Goal: Transaction & Acquisition: Obtain resource

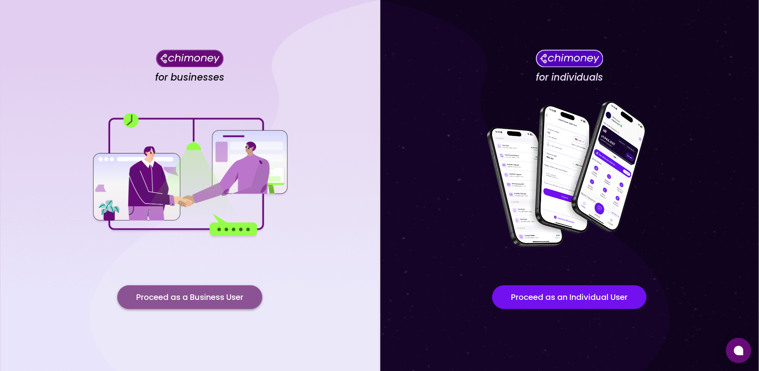
click at [199, 290] on button "Proceed as a Business User" at bounding box center [189, 297] width 145 height 24
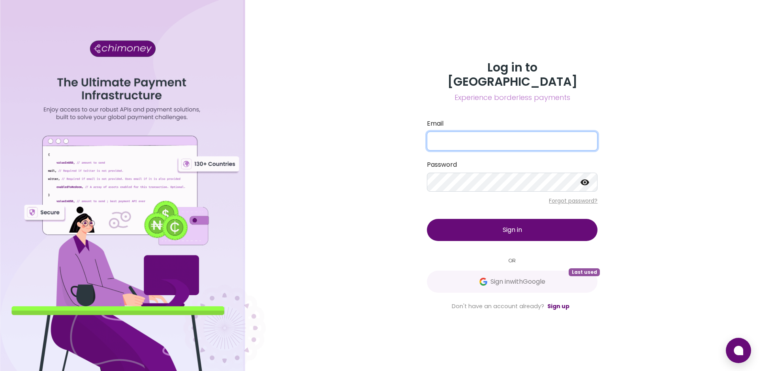
type input "atieno@chimoney.io"
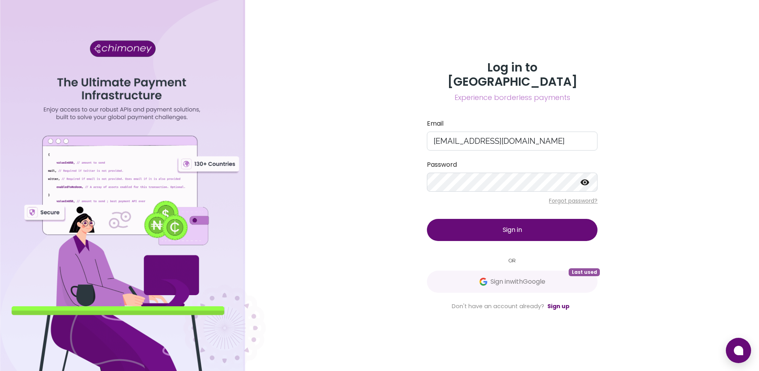
click at [490, 227] on button "Sign in" at bounding box center [512, 230] width 171 height 22
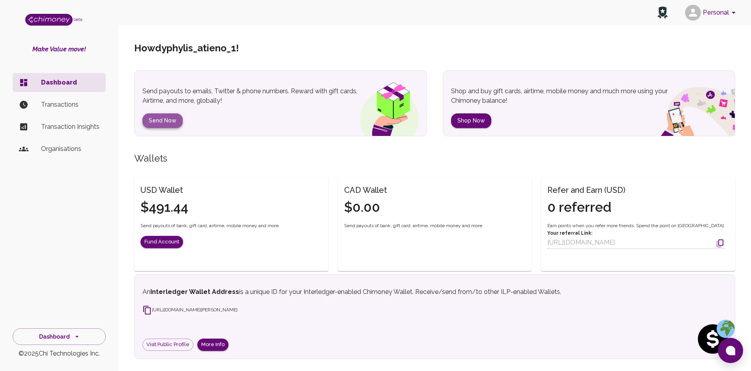
click at [159, 118] on button "Send Now" at bounding box center [163, 120] width 40 height 15
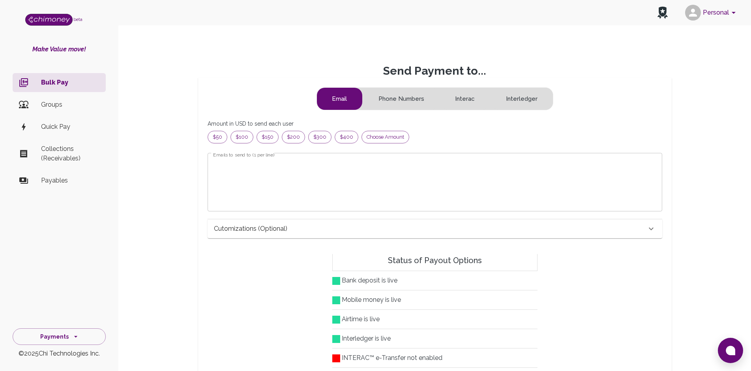
scroll to position [94, 434]
click at [372, 133] on span "Choose amount" at bounding box center [385, 137] width 47 height 8
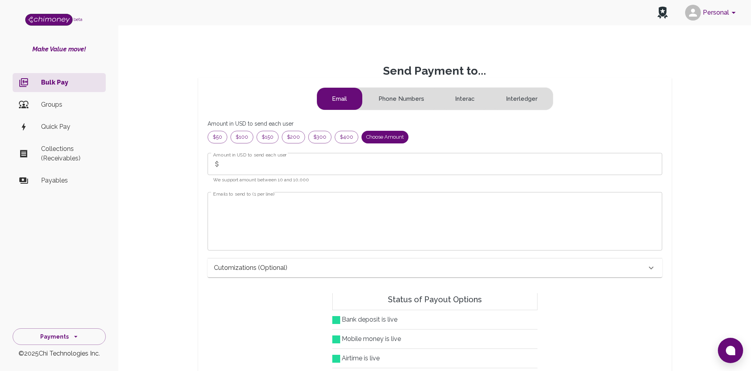
click at [289, 171] on input "Amount in USD to send each user" at bounding box center [443, 164] width 438 height 22
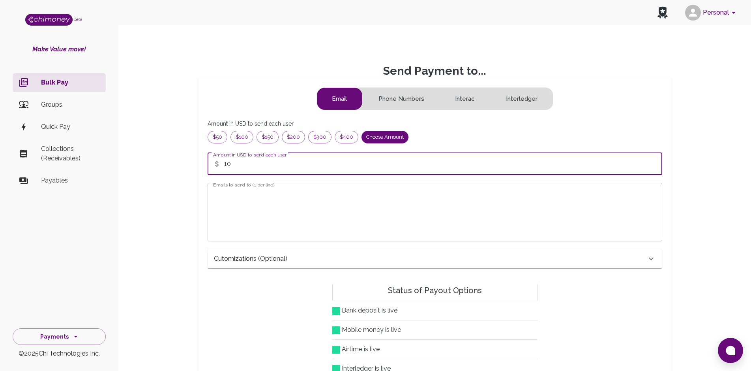
type input "10"
click at [283, 191] on textarea "Emails to send to (1 per line)" at bounding box center [435, 211] width 444 height 45
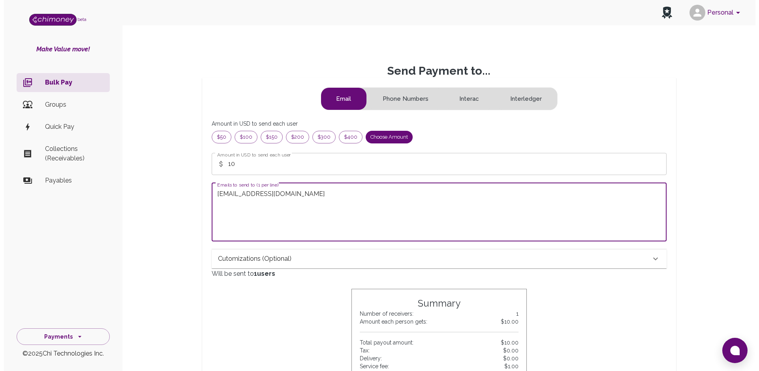
scroll to position [324, 0]
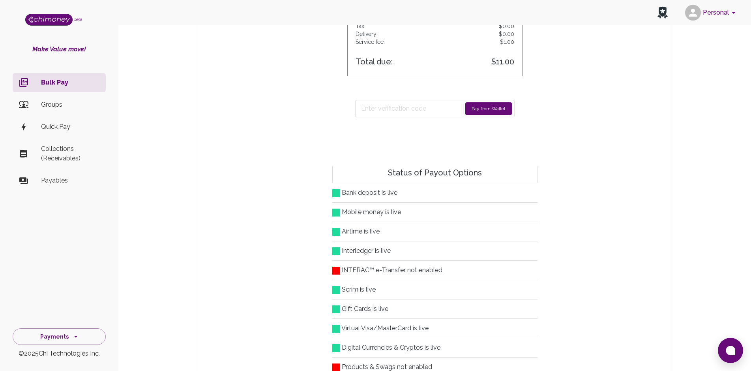
type textarea "atieno@chimoney.io"
click at [480, 107] on button "Pay from Wallet" at bounding box center [488, 108] width 47 height 13
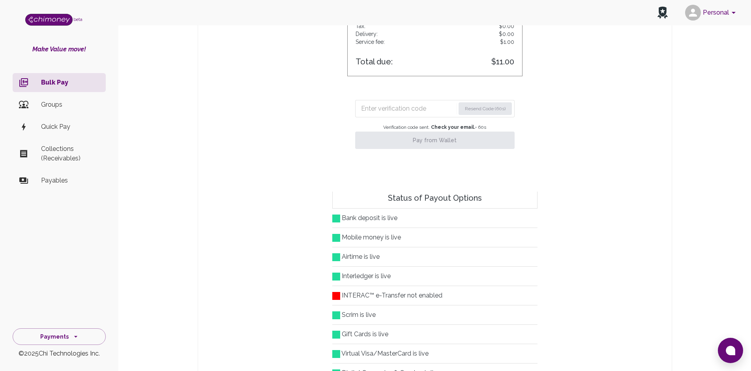
click at [436, 107] on input "Enter verification code" at bounding box center [408, 108] width 94 height 13
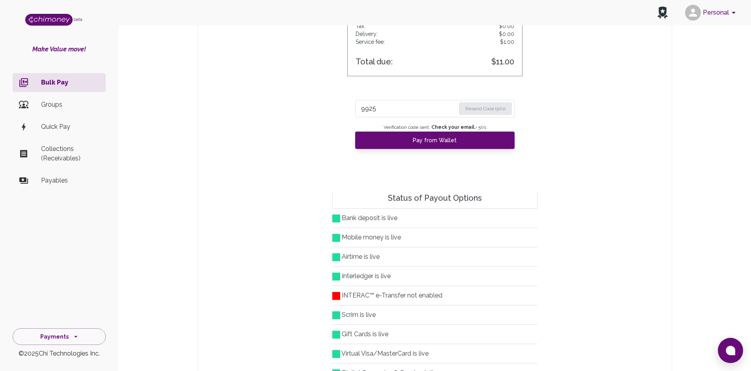
type input "9925"
click at [424, 149] on div "9925 Resend Code (50s) Verification code sent. Check your email. • 50 s Pay fro…" at bounding box center [434, 121] width 175 height 71
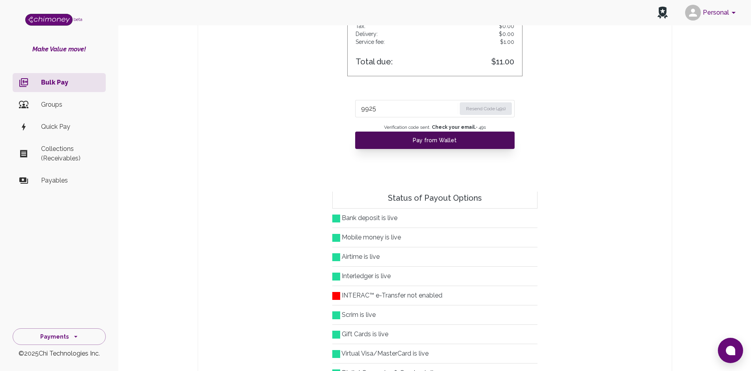
click at [418, 143] on button "Pay from Wallet" at bounding box center [435, 139] width 160 height 17
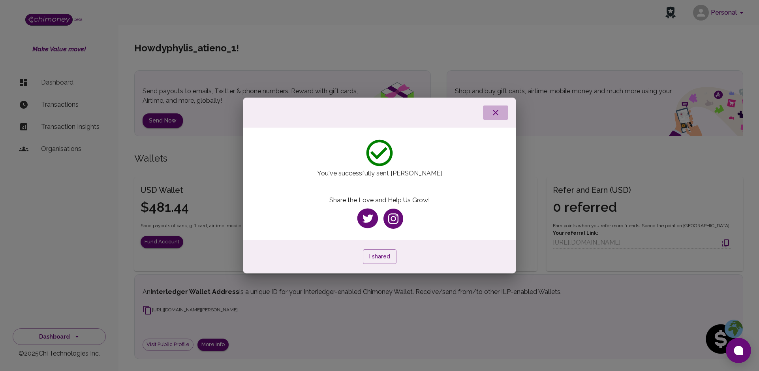
click at [498, 114] on icon "button" at bounding box center [495, 112] width 9 height 9
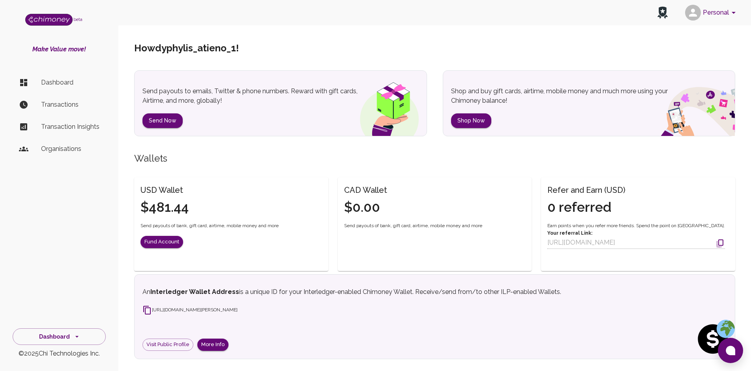
click at [57, 97] on li "Transactions" at bounding box center [59, 104] width 93 height 19
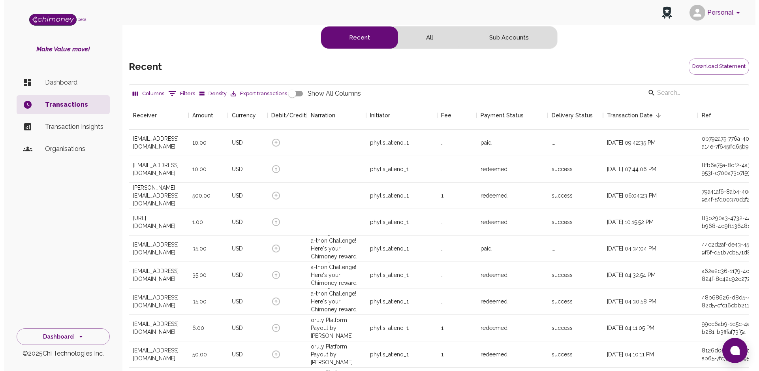
scroll to position [293, 612]
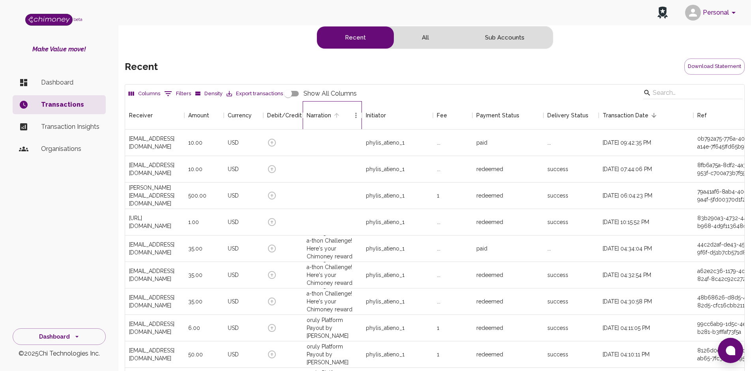
click at [319, 128] on div "Narration" at bounding box center [319, 115] width 24 height 28
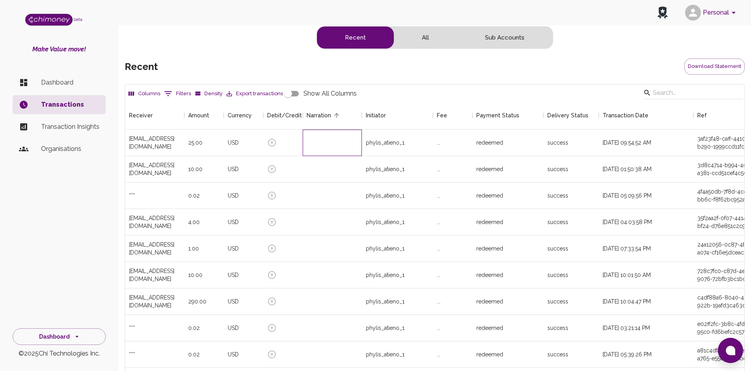
click at [330, 137] on div at bounding box center [332, 143] width 59 height 26
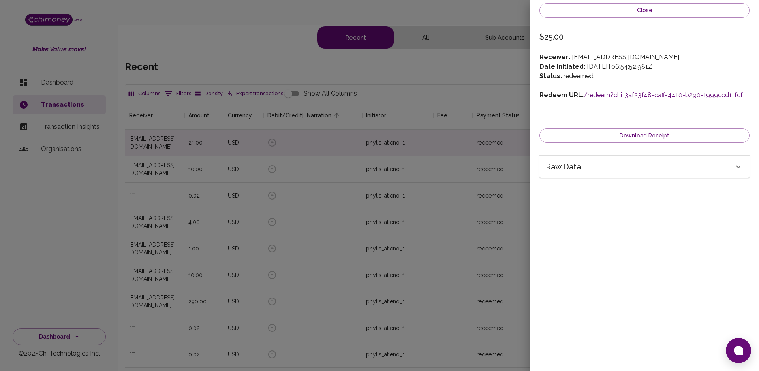
click at [601, 97] on link "/redeem?chi=3af23f48-caff-4410-b290-1999ccd11fcf" at bounding box center [663, 95] width 159 height 8
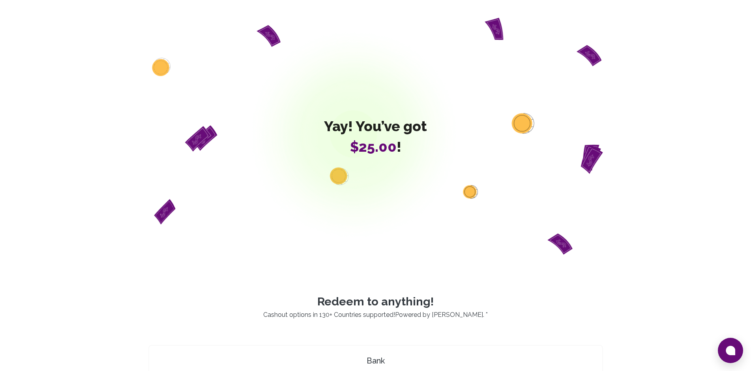
scroll to position [324, 0]
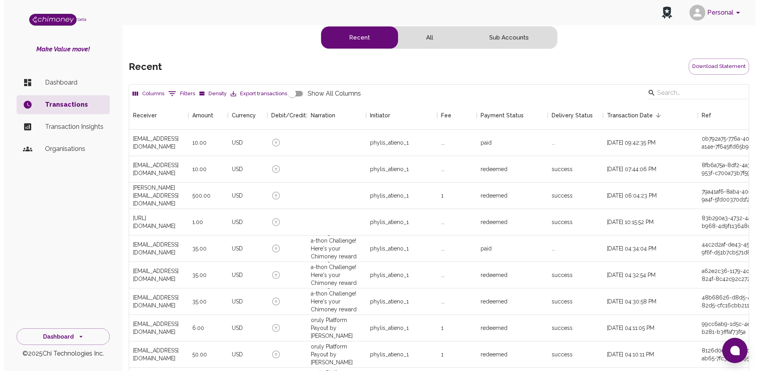
scroll to position [293, 612]
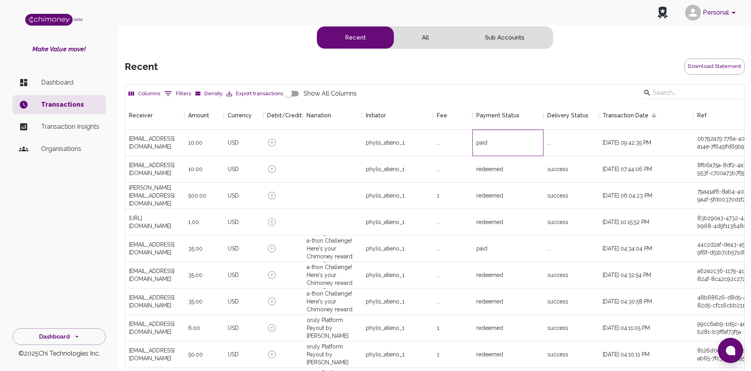
click at [484, 139] on div "paid" at bounding box center [482, 143] width 11 height 8
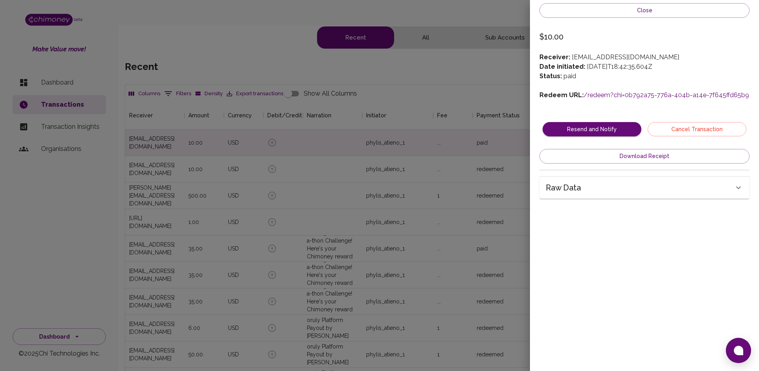
click at [626, 96] on link "/redeem?chi=0b792a75-776a-404b-a14e-7f645ffd65b9" at bounding box center [666, 95] width 165 height 8
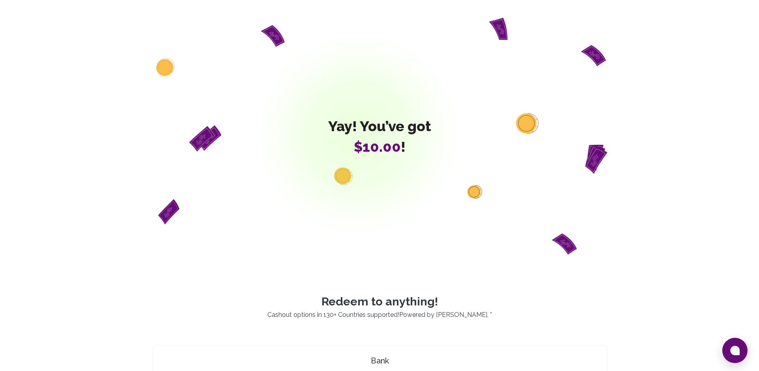
scroll to position [324, 0]
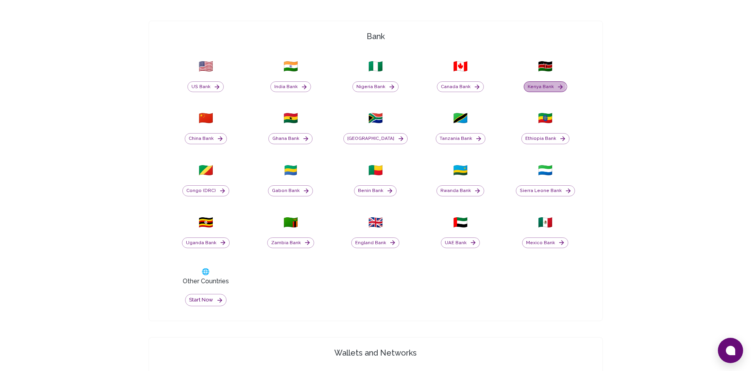
click at [536, 88] on button "Kenya Bank" at bounding box center [545, 86] width 43 height 11
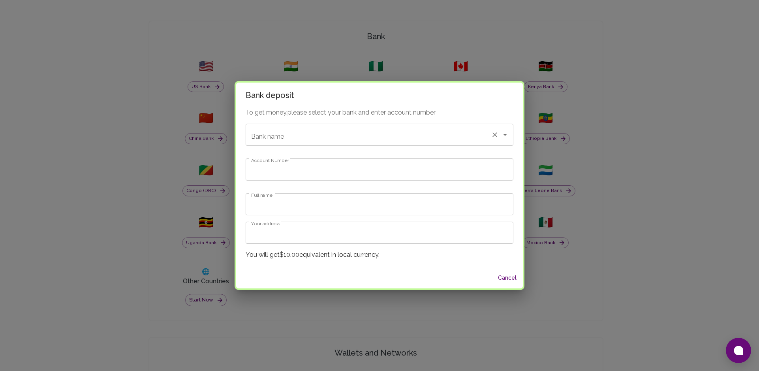
click at [352, 143] on div "Bank name" at bounding box center [380, 135] width 268 height 22
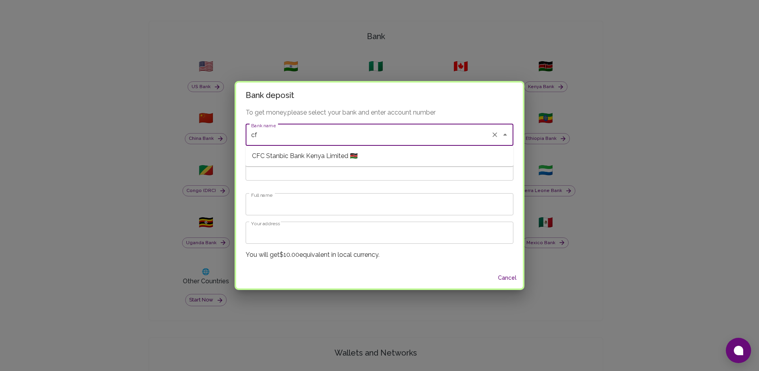
click at [331, 155] on span "CFC Stanbic Bank Kenya Limited 🇰🇪" at bounding box center [305, 155] width 106 height 9
type input "CFC Stanbic Bank Kenya Limited"
click at [312, 167] on input "Account Number" at bounding box center [380, 169] width 268 height 22
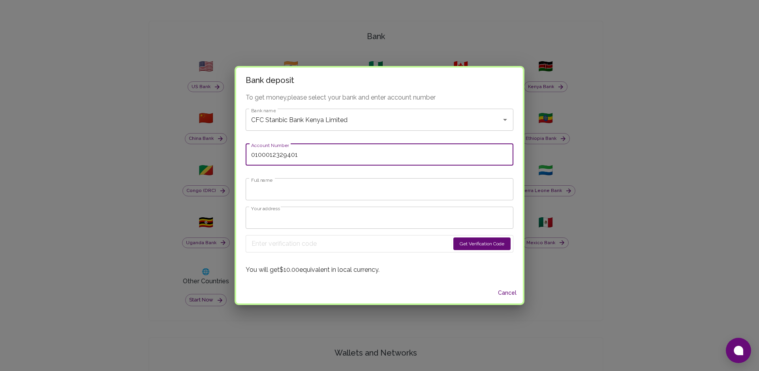
type input "0100012329401"
click at [297, 186] on input "Full name" at bounding box center [380, 189] width 268 height 22
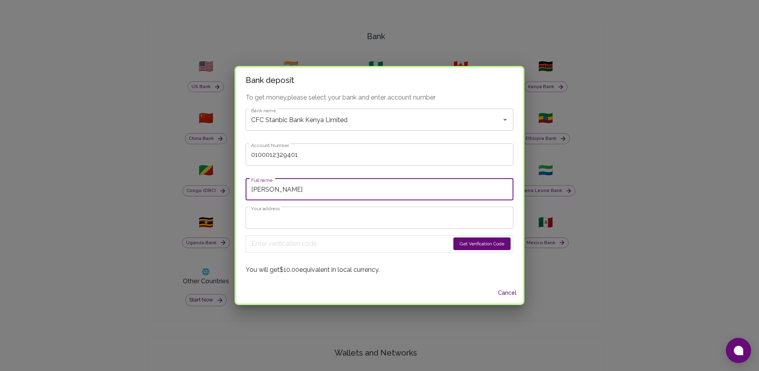
type input "[PERSON_NAME]"
click at [298, 221] on input "Your address" at bounding box center [380, 217] width 268 height 22
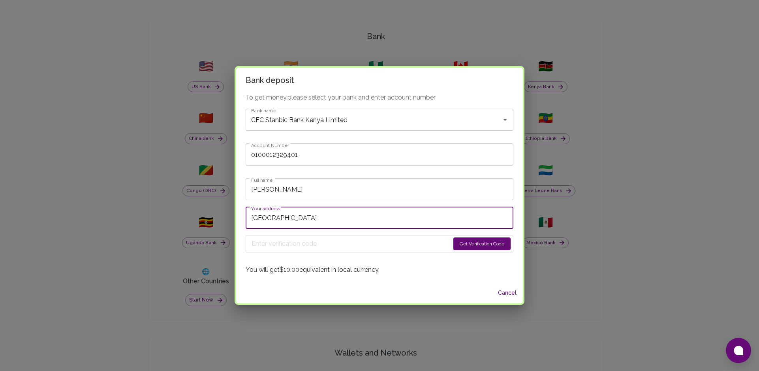
type input "[GEOGRAPHIC_DATA]"
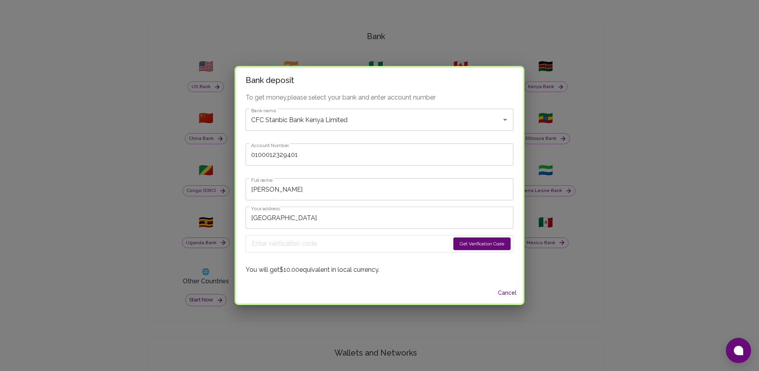
click at [469, 248] on button "Get Verification Code" at bounding box center [481, 243] width 57 height 13
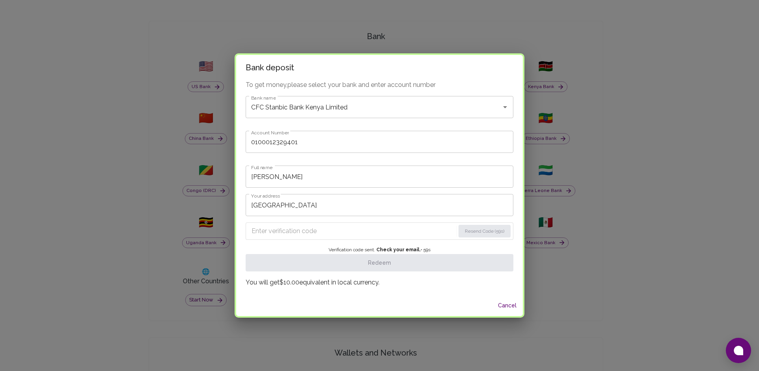
click at [373, 234] on input "Enter verification code" at bounding box center [352, 231] width 203 height 13
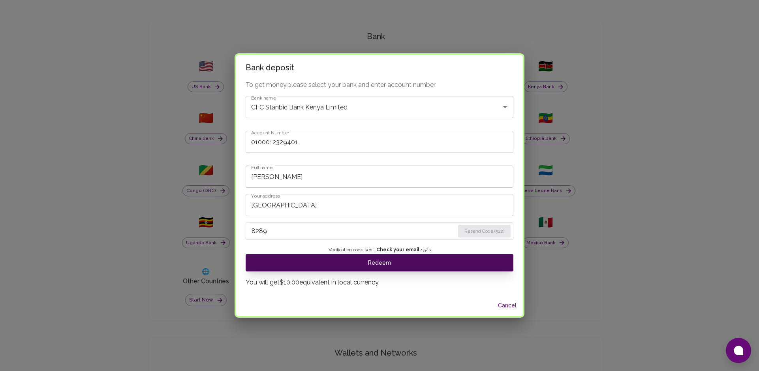
type input "8289"
click at [388, 263] on button "Redeem" at bounding box center [380, 262] width 268 height 17
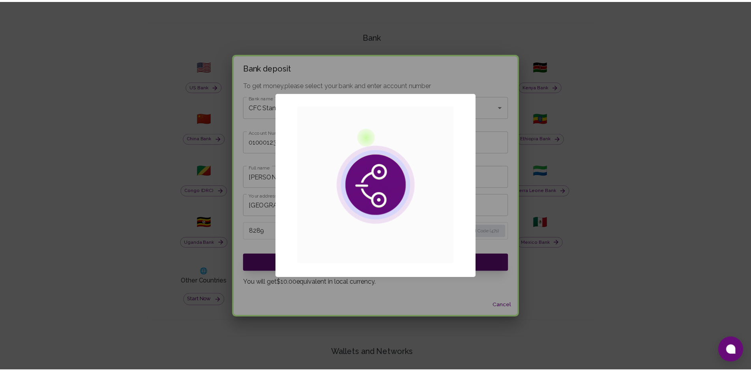
scroll to position [0, 0]
